Goal: Information Seeking & Learning: Learn about a topic

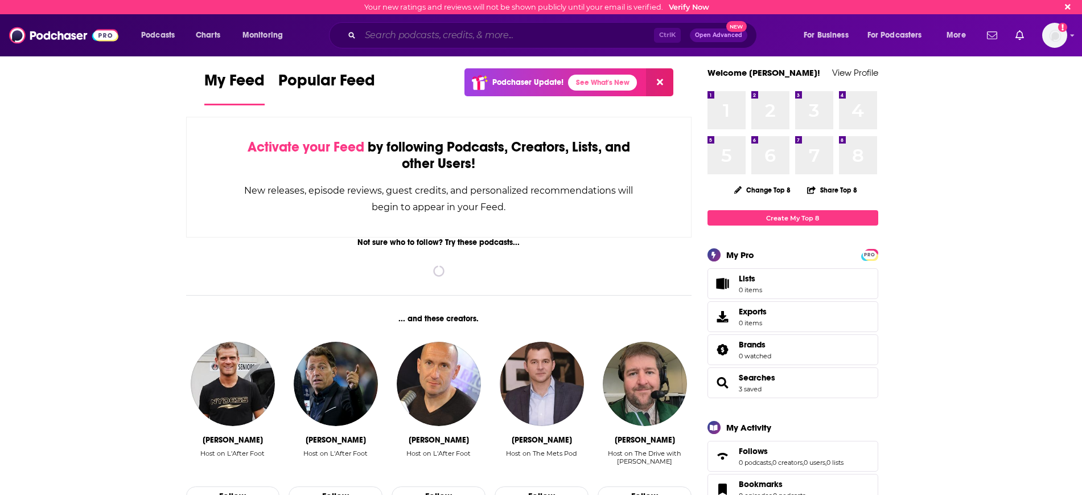
click at [381, 39] on input "Search podcasts, credits, & more..." at bounding box center [507, 35] width 294 height 18
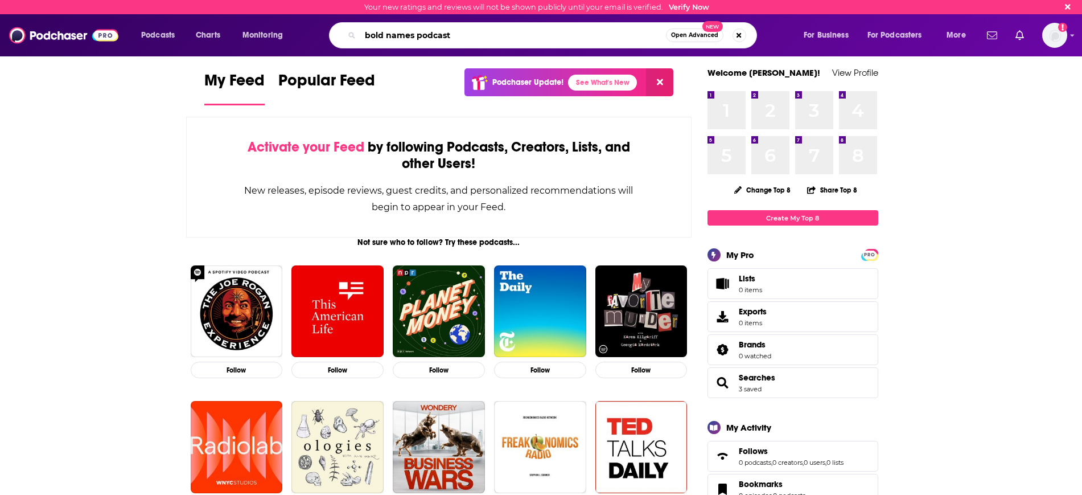
type input "bold names podcast"
click at [696, 39] on button "Open Advanced New" at bounding box center [695, 35] width 58 height 14
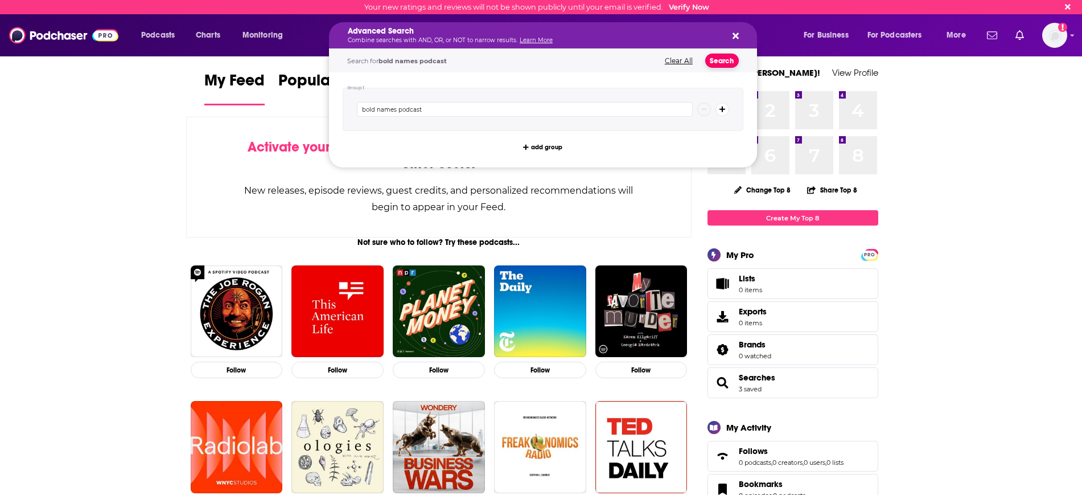
click at [720, 61] on button "Search" at bounding box center [722, 61] width 34 height 14
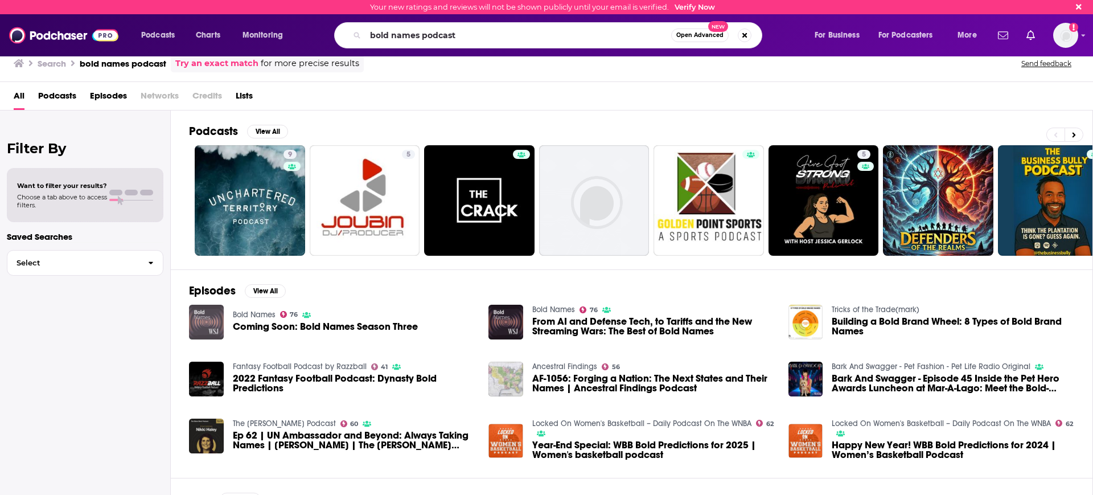
click at [203, 323] on img "Coming Soon: Bold Names Season Three" at bounding box center [206, 322] width 35 height 35
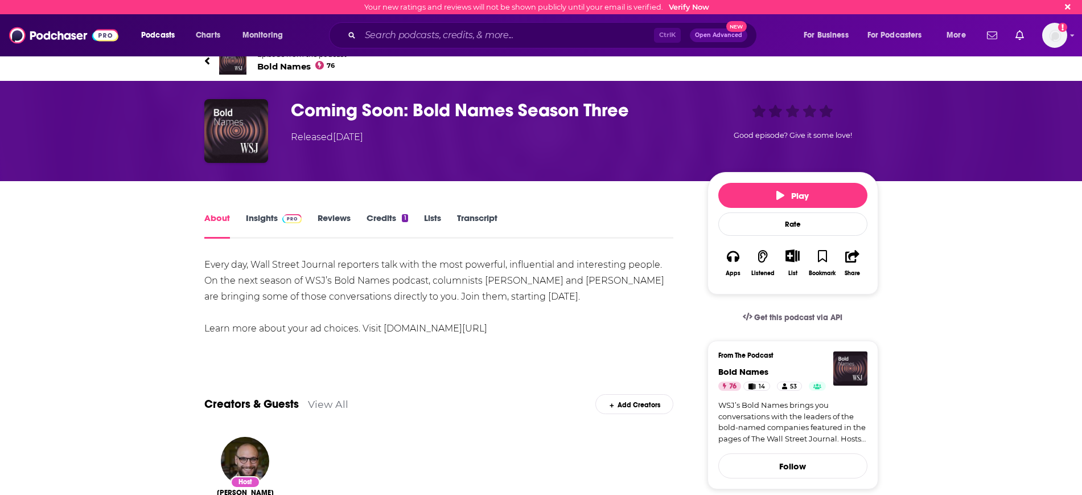
click at [254, 218] on link "Insights" at bounding box center [274, 225] width 56 height 26
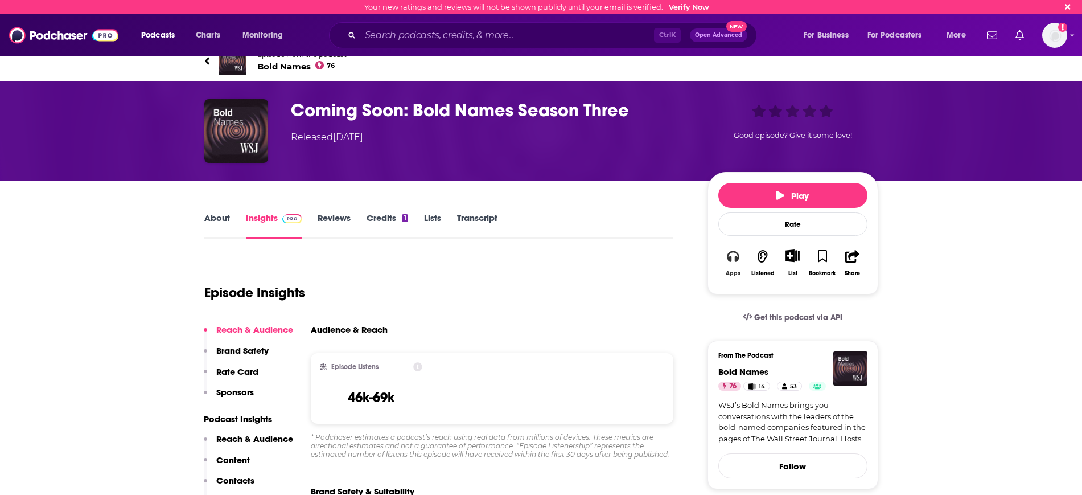
click at [732, 257] on icon "button" at bounding box center [733, 256] width 13 height 13
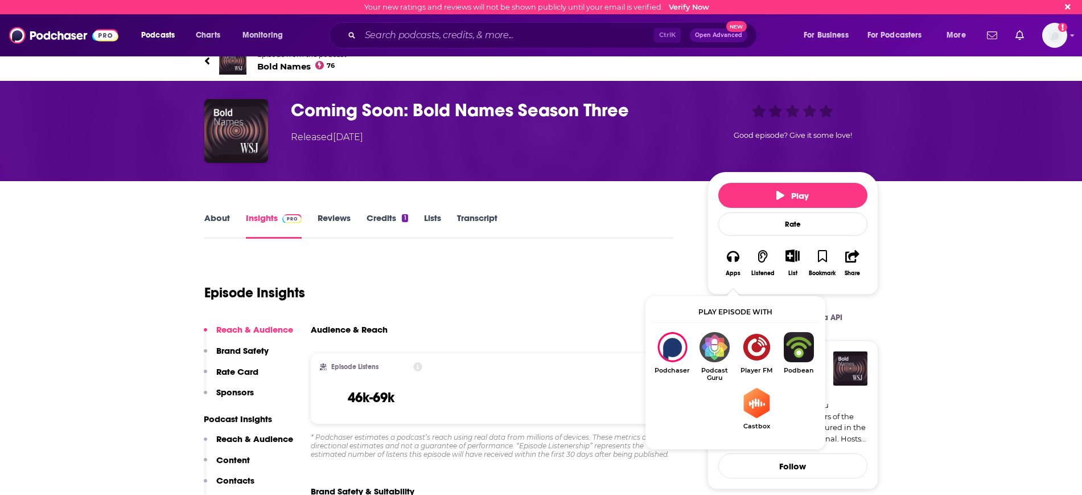
click at [579, 275] on div "Episode Insights" at bounding box center [439, 286] width 470 height 58
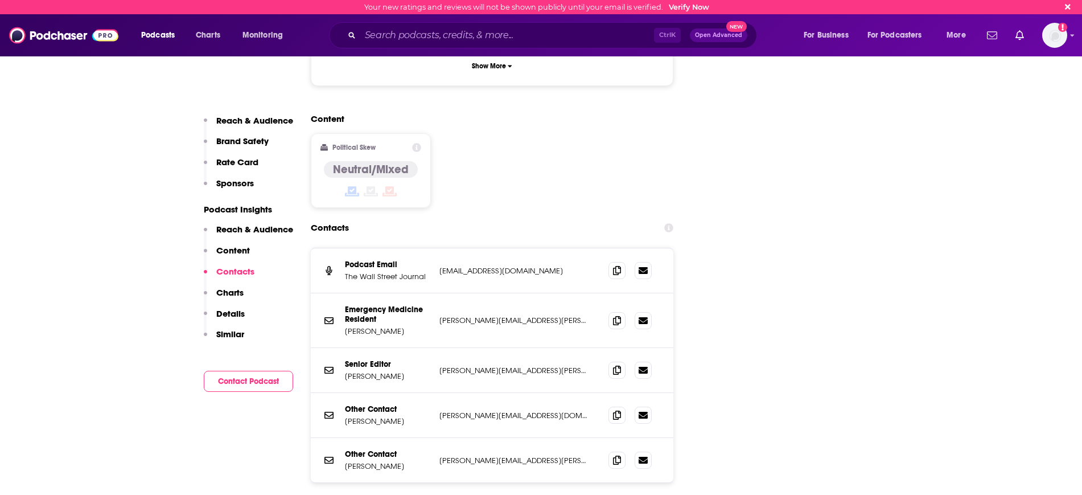
scroll to position [1423, 0]
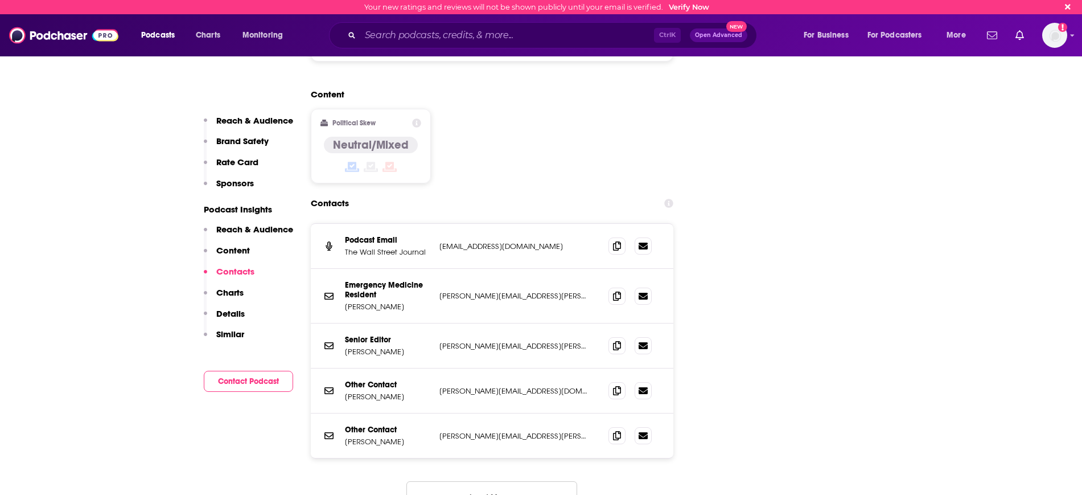
click at [512, 481] on button "Load More..." at bounding box center [492, 496] width 171 height 31
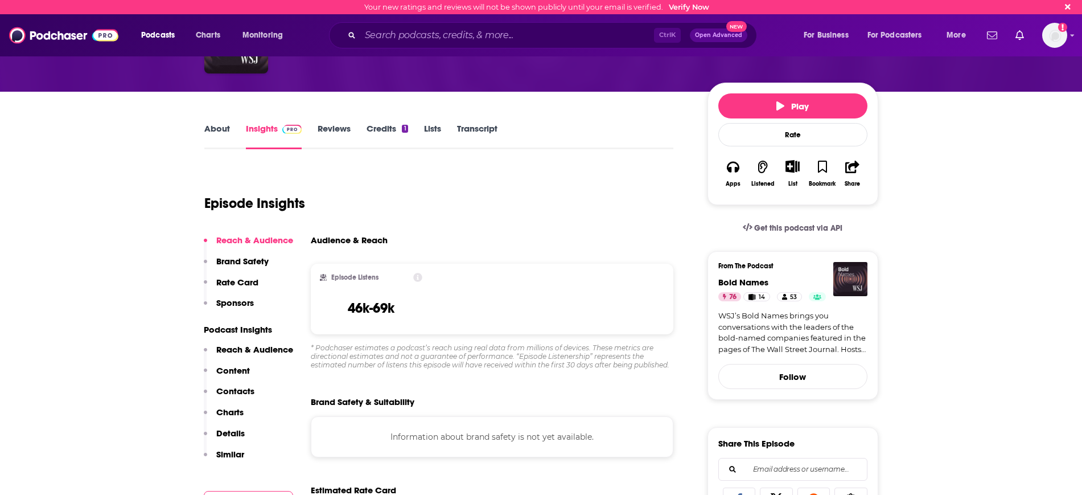
scroll to position [0, 0]
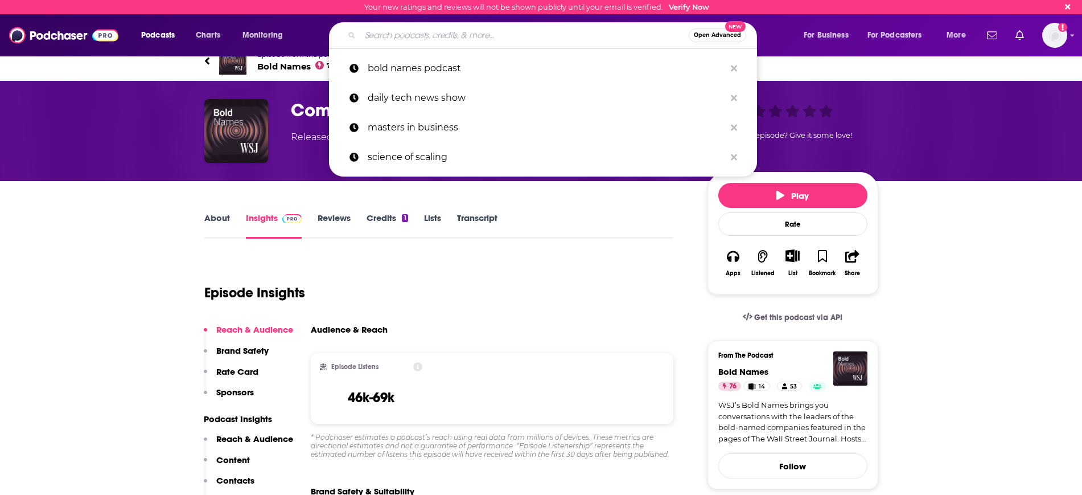
click at [413, 30] on input "Search podcasts, credits, & more..." at bounding box center [524, 35] width 329 height 18
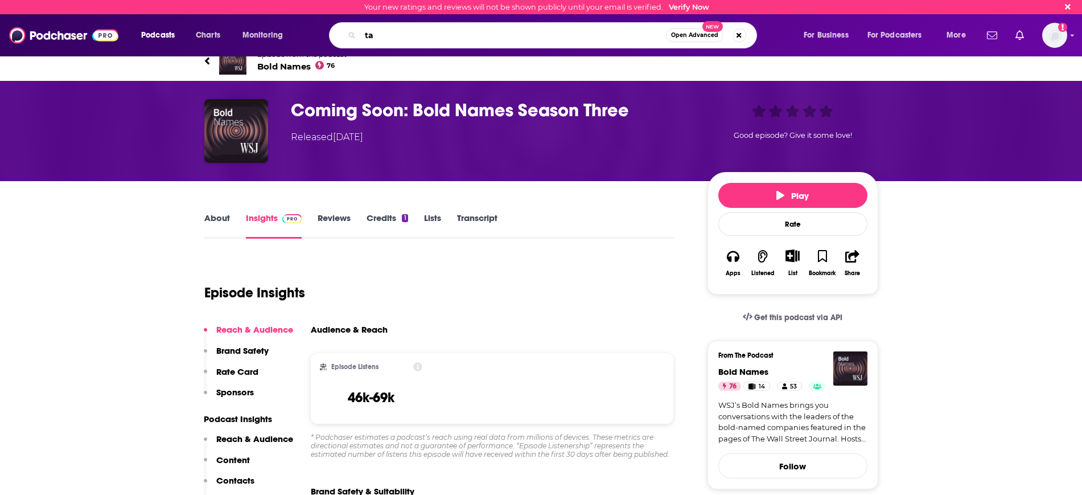
type input "t"
type input "The talk show with [PERSON_NAME]"
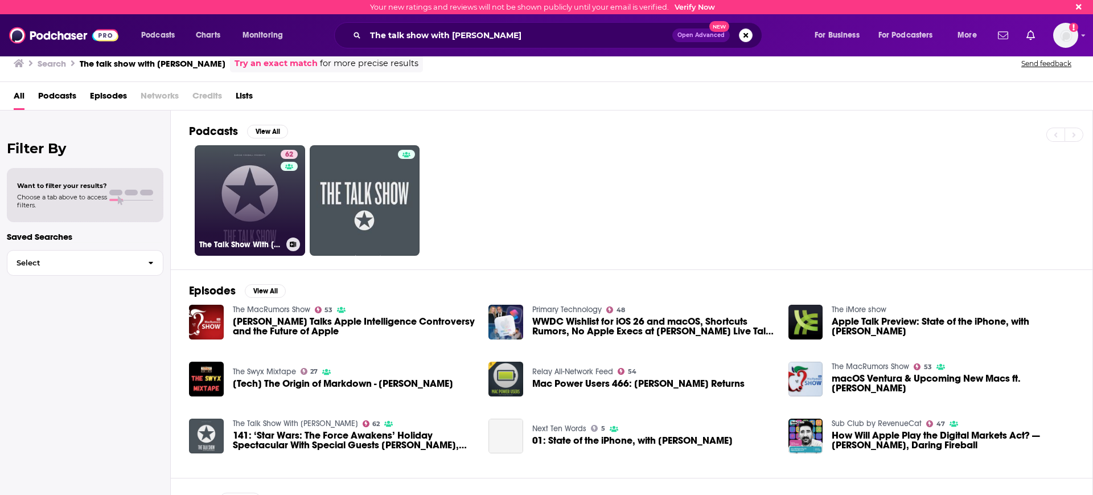
click at [224, 186] on link "62 The Talk Show With [PERSON_NAME]" at bounding box center [250, 200] width 110 height 110
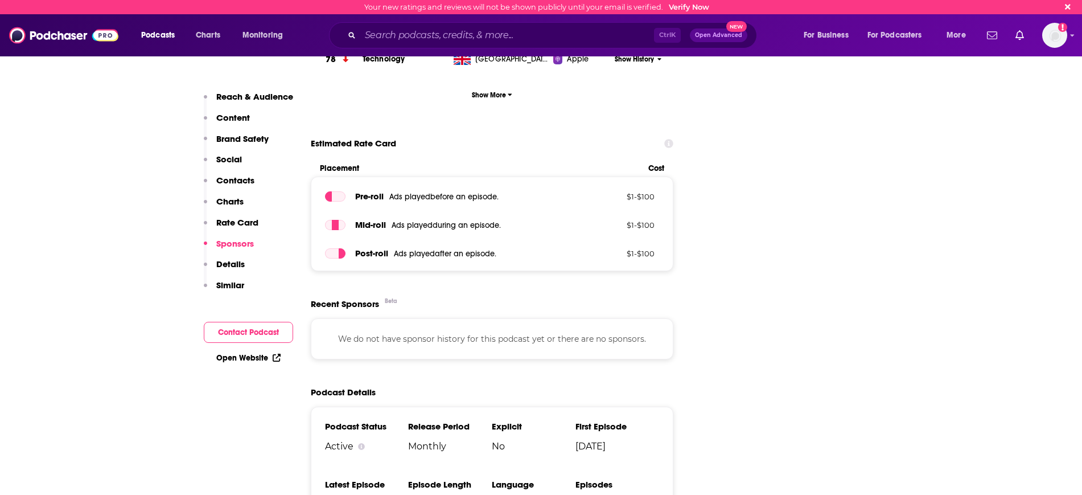
scroll to position [1922, 0]
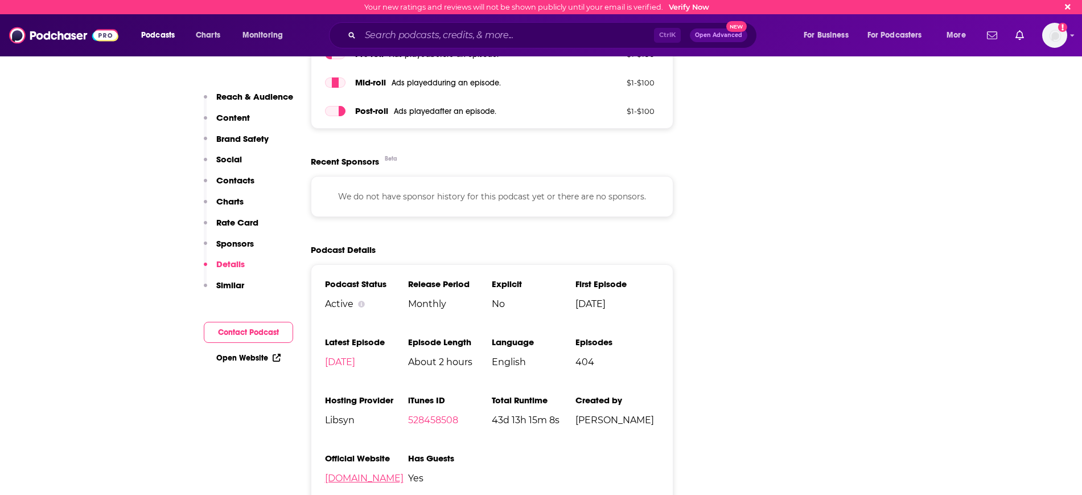
click at [344, 473] on link "[DOMAIN_NAME]" at bounding box center [364, 478] width 79 height 11
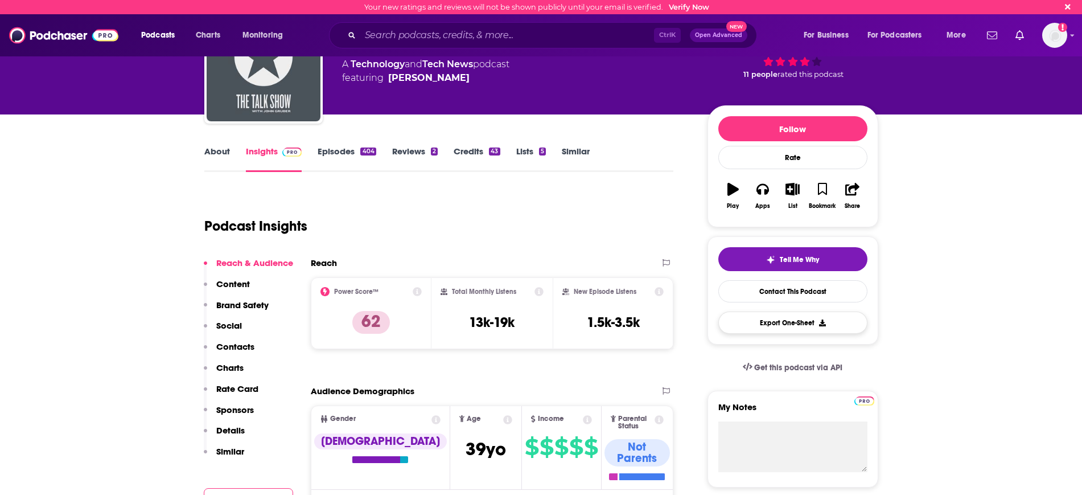
scroll to position [0, 0]
